Goal: Task Accomplishment & Management: Complete application form

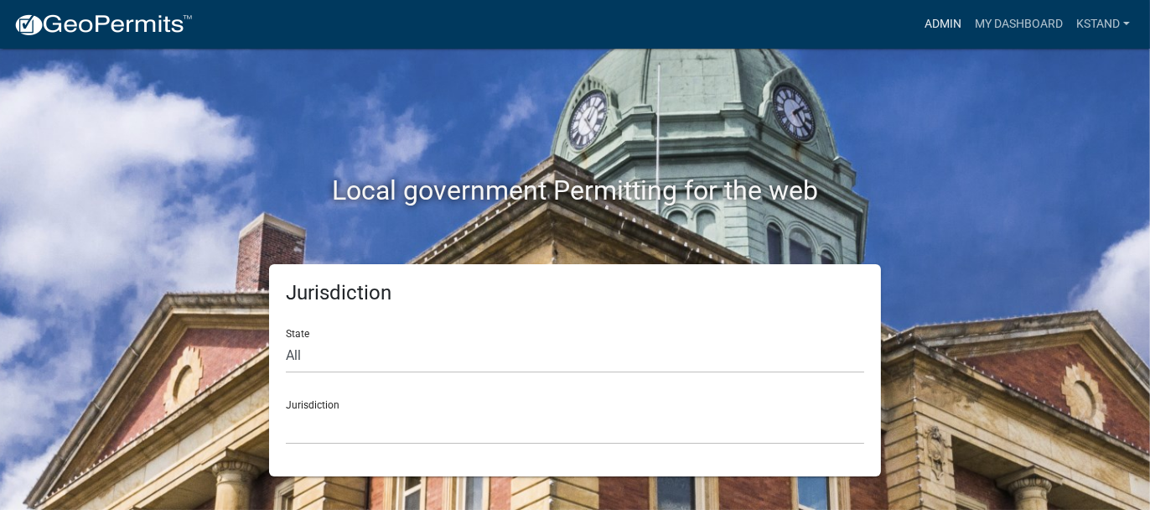
click at [927, 21] on link "Admin" at bounding box center [943, 24] width 50 height 32
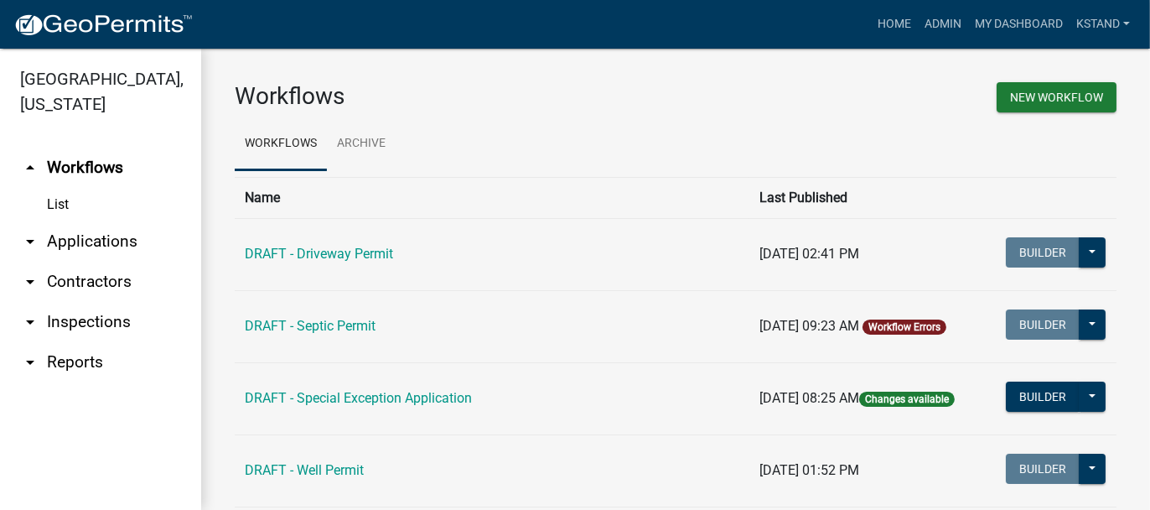
click at [90, 248] on link "arrow_drop_down Applications" at bounding box center [100, 241] width 201 height 40
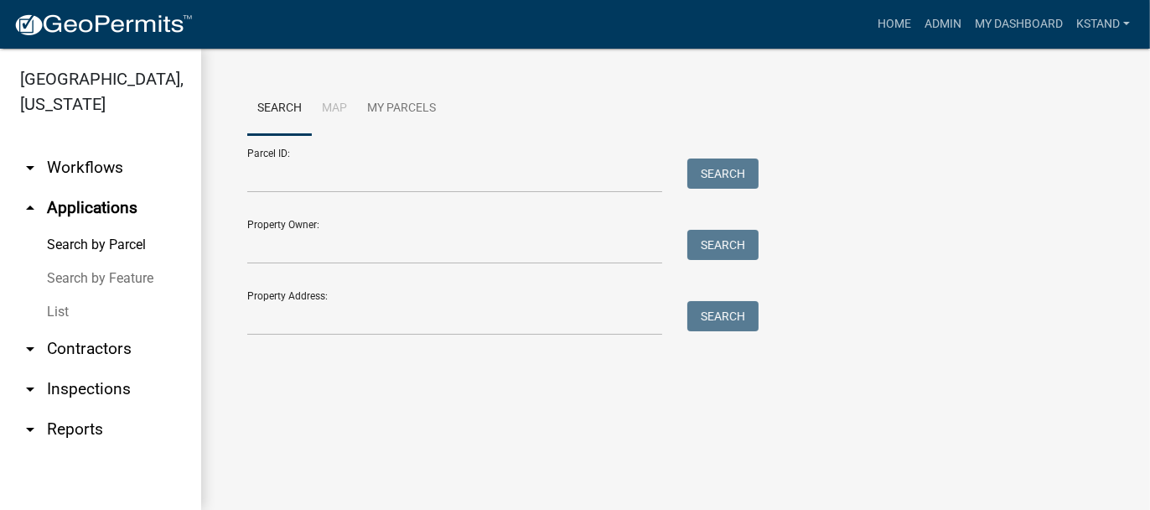
click at [52, 316] on link "List" at bounding box center [100, 312] width 201 height 34
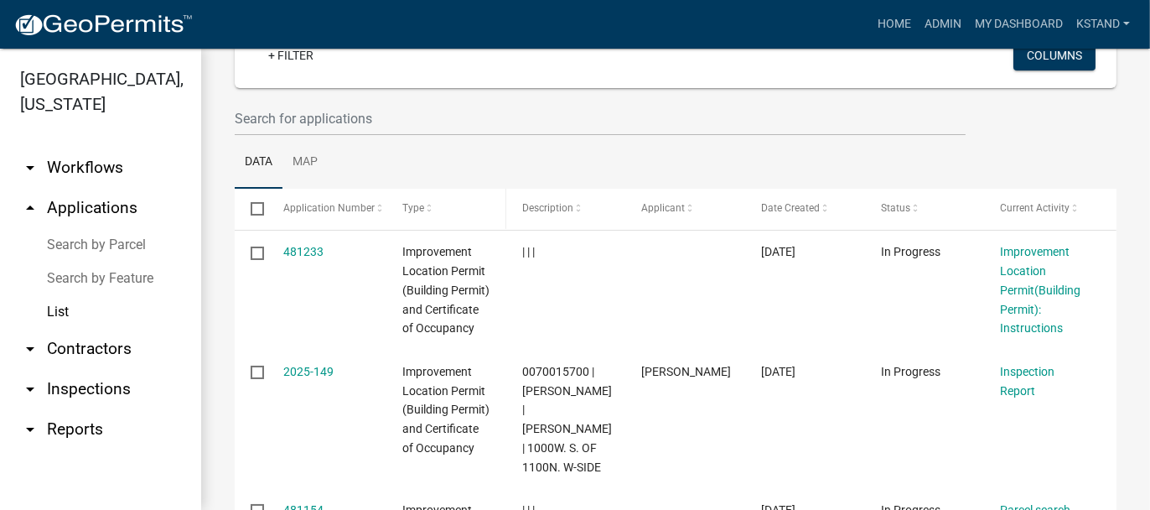
scroll to position [251, 0]
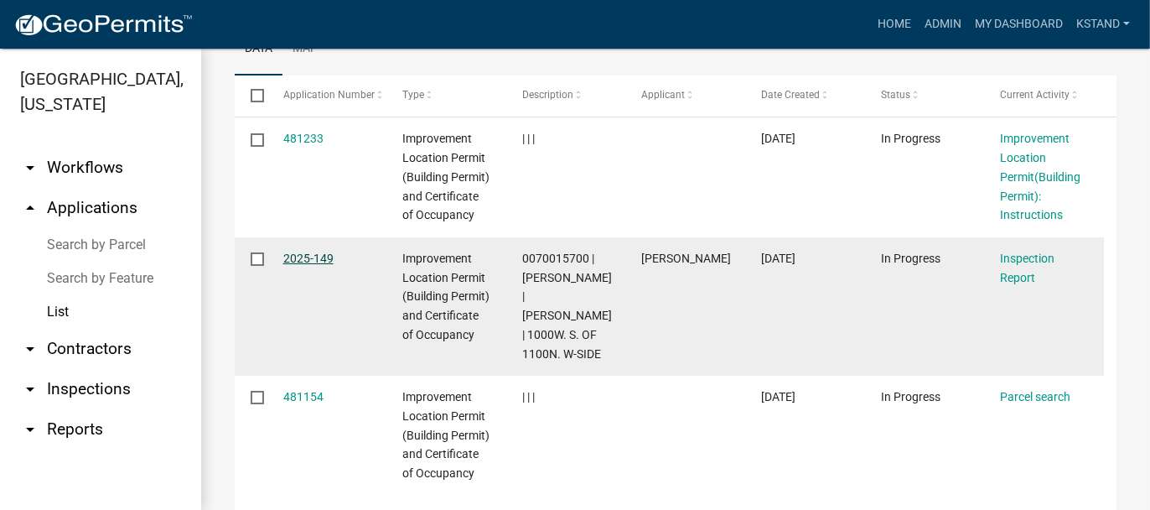
click at [322, 265] on link "2025-149" at bounding box center [308, 257] width 50 height 13
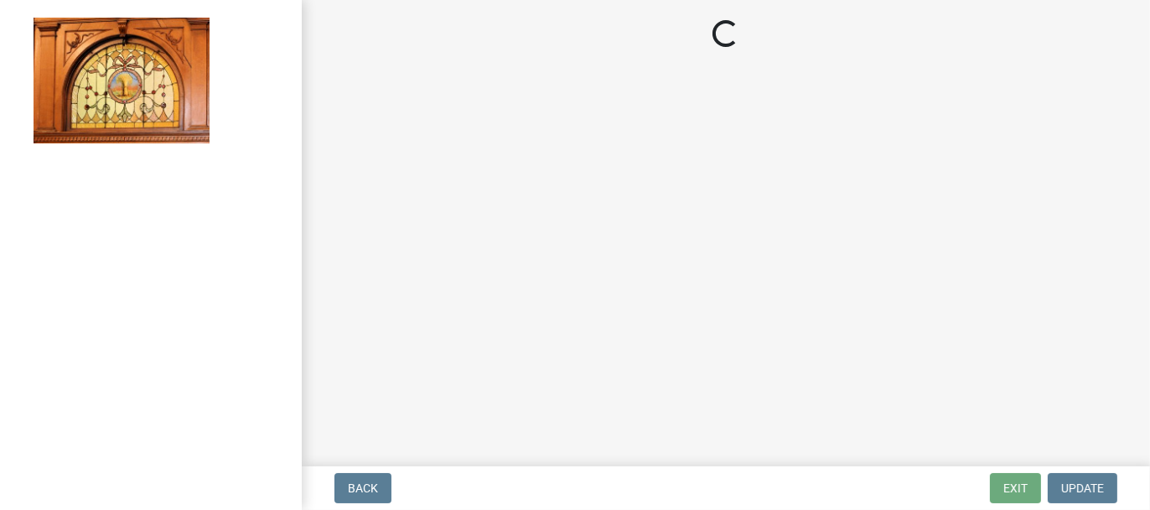
select select "62bb873c-c571-4454-ac8a-8c216551e2a3"
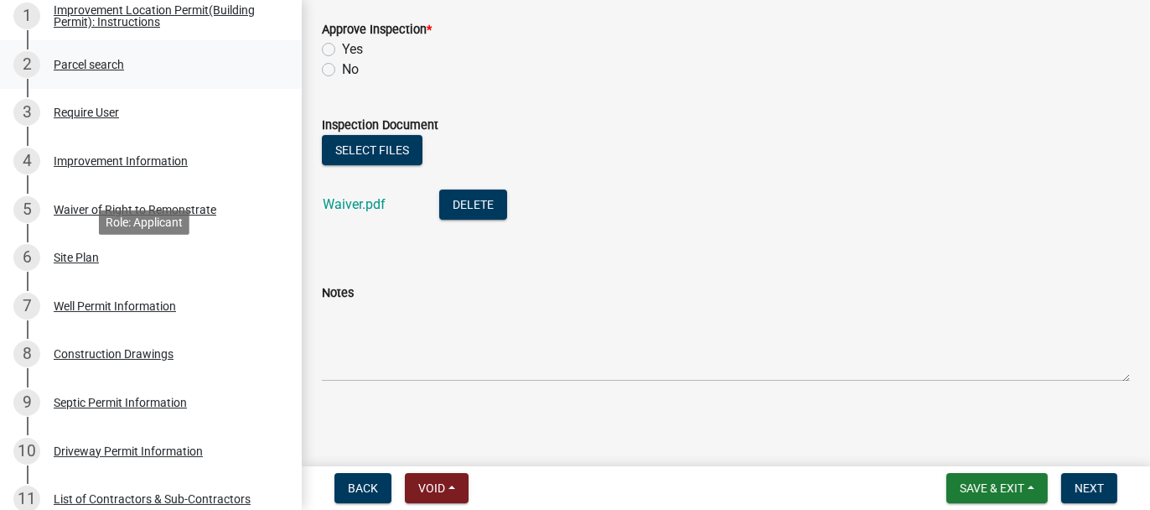
scroll to position [335, 0]
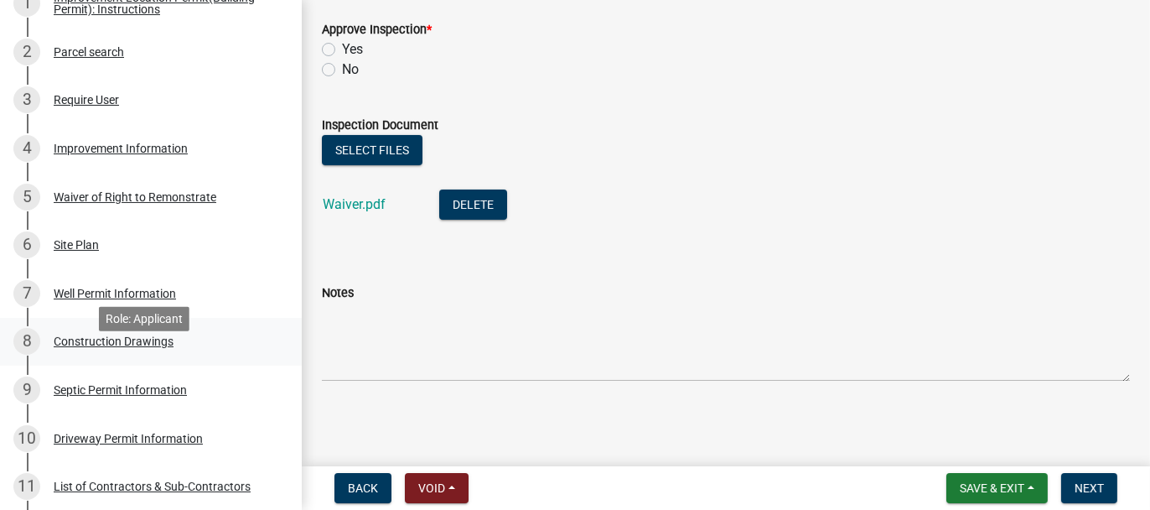
click at [67, 347] on div "Construction Drawings" at bounding box center [114, 341] width 120 height 12
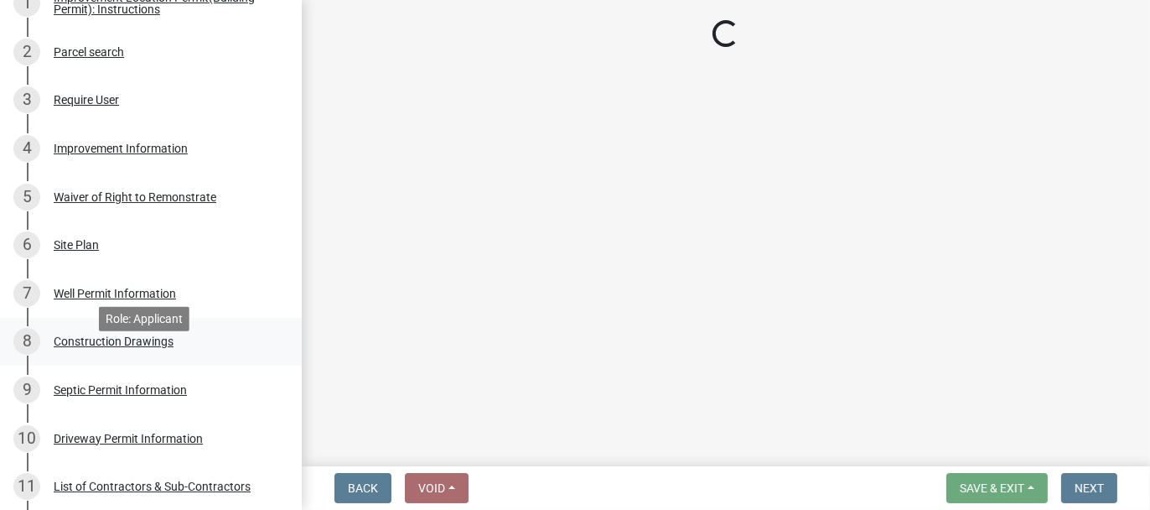
scroll to position [0, 0]
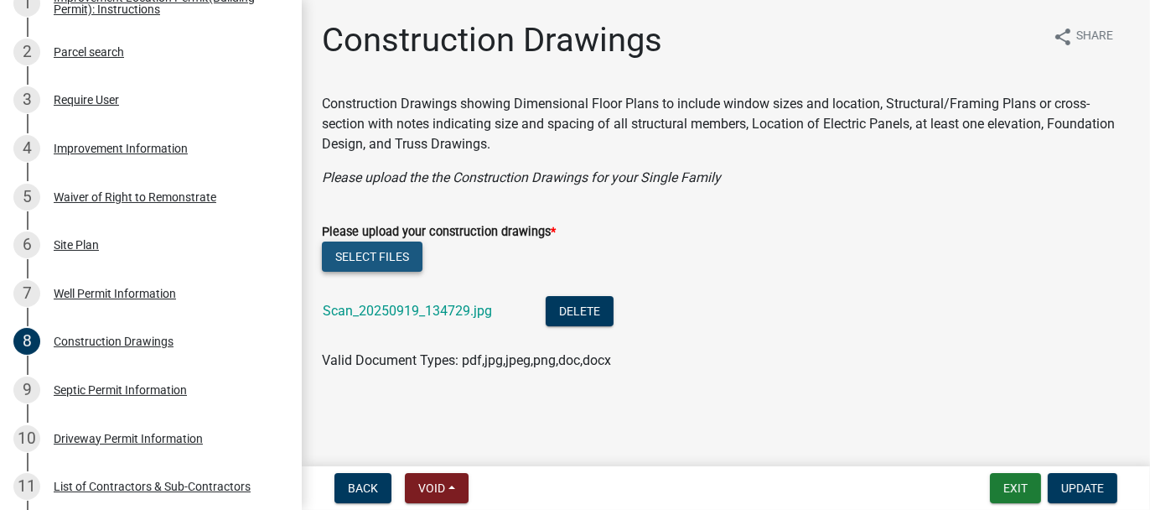
click at [371, 262] on button "Select files" at bounding box center [372, 256] width 101 height 30
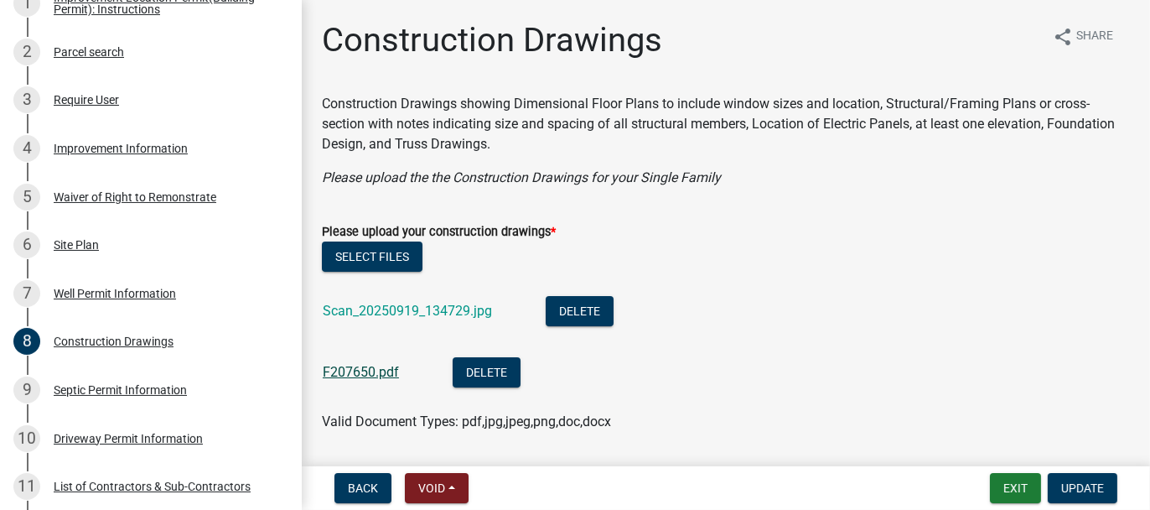
click at [347, 371] on link "F207650.pdf" at bounding box center [361, 372] width 76 height 16
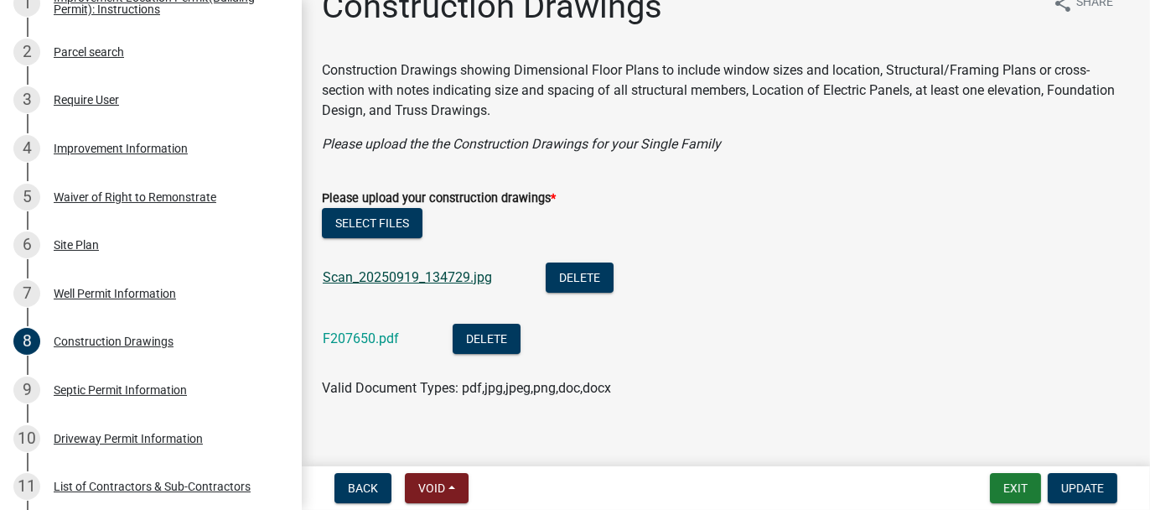
scroll to position [52, 0]
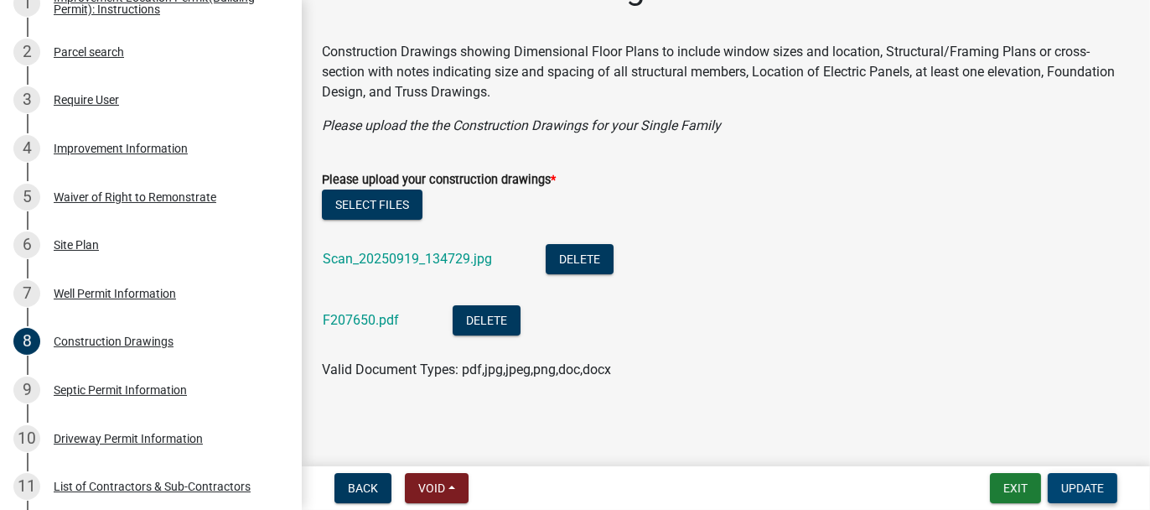
click at [1090, 491] on span "Update" at bounding box center [1082, 487] width 43 height 13
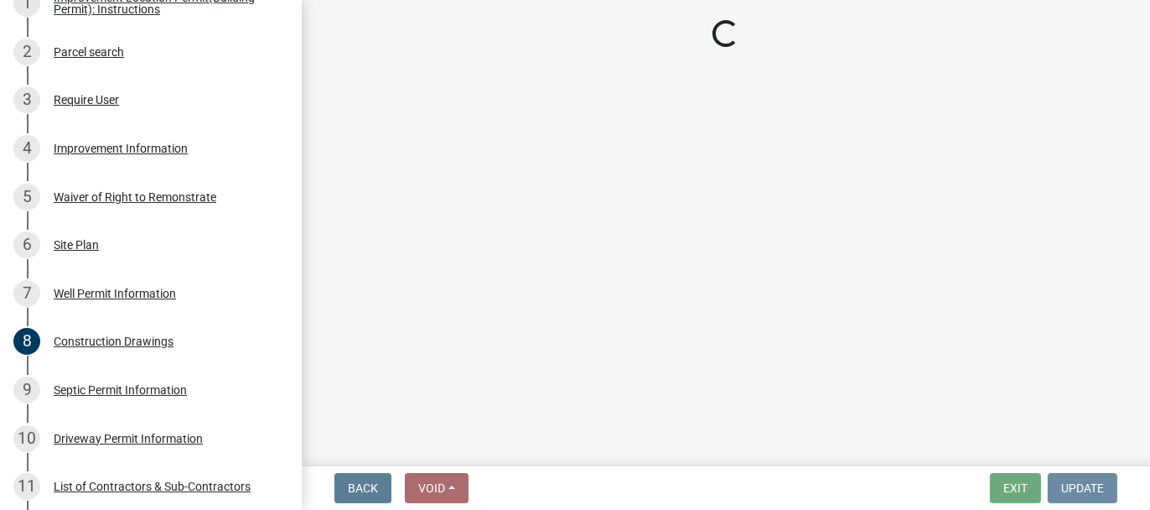
scroll to position [0, 0]
select select "62bb873c-c571-4454-ac8a-8c216551e2a3"
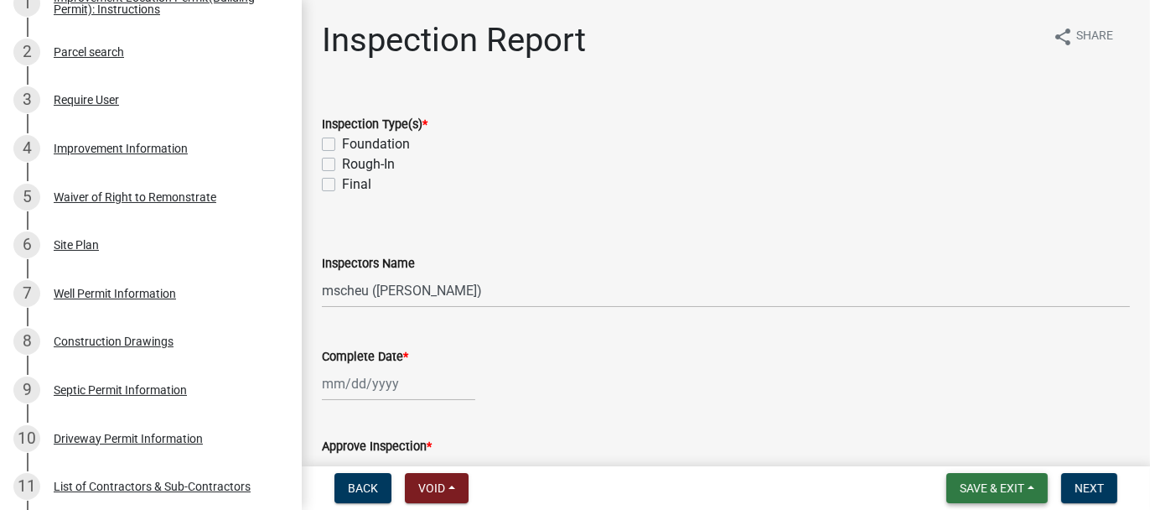
click at [976, 486] on span "Save & Exit" at bounding box center [992, 487] width 65 height 13
click at [972, 456] on button "Save & Exit" at bounding box center [981, 444] width 134 height 40
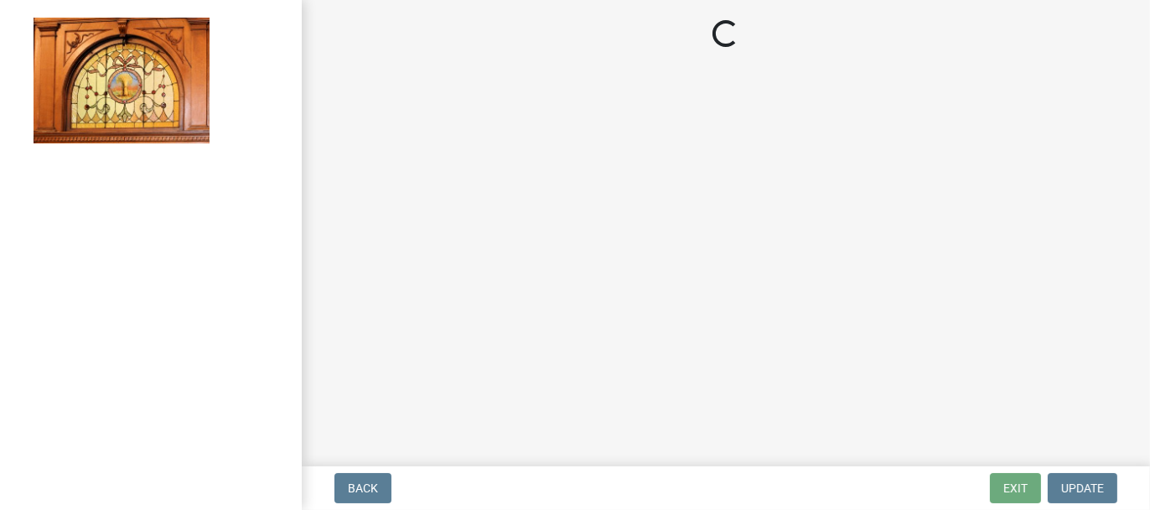
select select "62bb873c-c571-4454-ac8a-8c216551e2a3"
